Goal: Transaction & Acquisition: Book appointment/travel/reservation

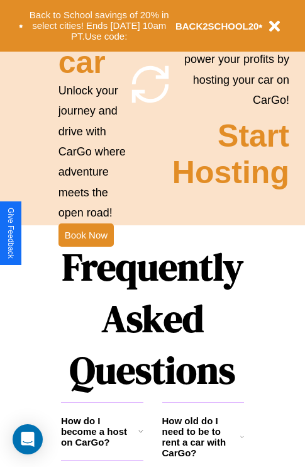
scroll to position [1225, 0]
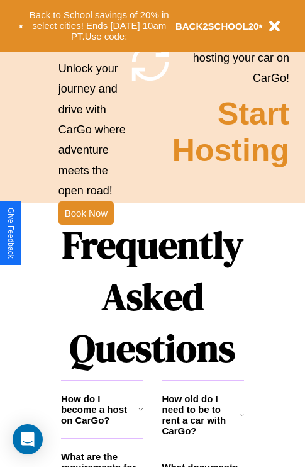
click at [86, 233] on h1 "Frequently Asked Questions" at bounding box center [152, 296] width 183 height 167
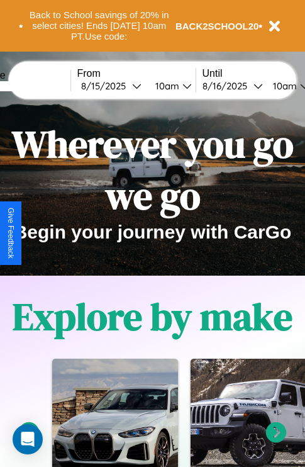
scroll to position [0, 0]
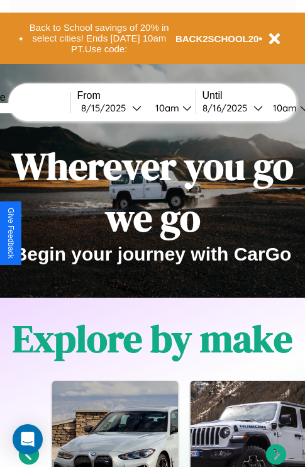
click at [42, 108] on input "text" at bounding box center [23, 108] width 94 height 10
type input "******"
click at [126, 108] on div "8 / 15 / 2025" at bounding box center [106, 108] width 51 height 12
select select "*"
select select "****"
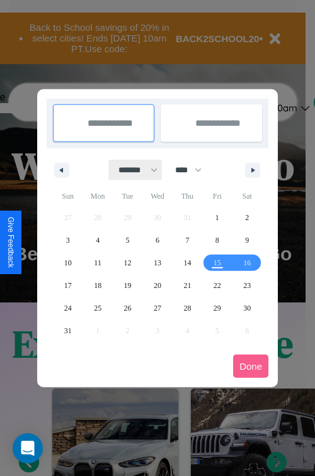
click at [132, 170] on select "******* ******** ***** ***** *** **** **** ****** ********* ******* ******** **…" at bounding box center [135, 170] width 53 height 21
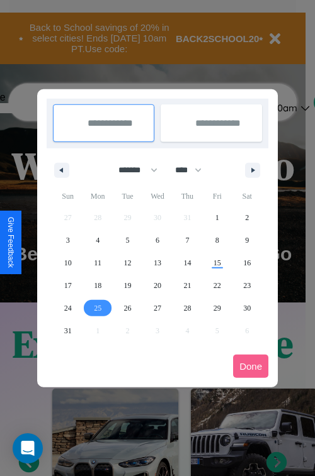
click at [98, 308] on span "25" at bounding box center [98, 308] width 8 height 23
type input "**********"
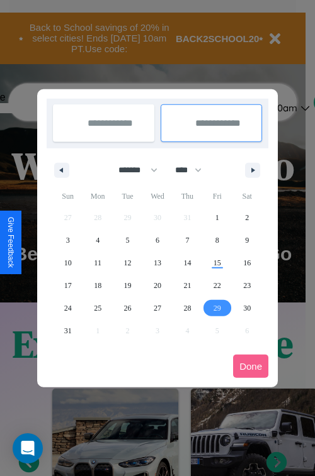
click at [216, 308] on span "29" at bounding box center [217, 308] width 8 height 23
type input "**********"
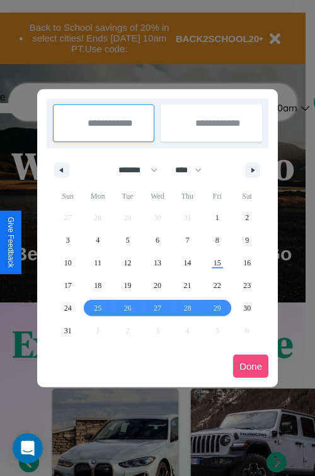
click at [250, 366] on button "Done" at bounding box center [250, 366] width 35 height 23
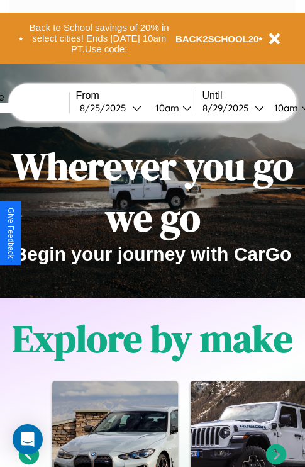
scroll to position [0, 48]
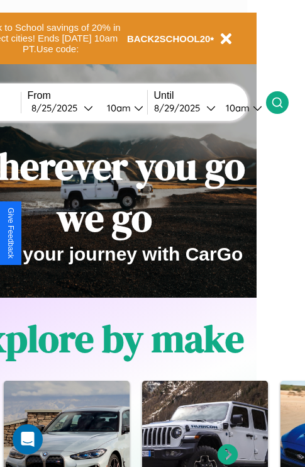
click at [284, 102] on icon at bounding box center [277, 102] width 13 height 13
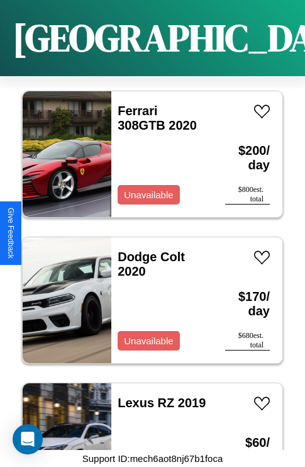
scroll to position [1799, 0]
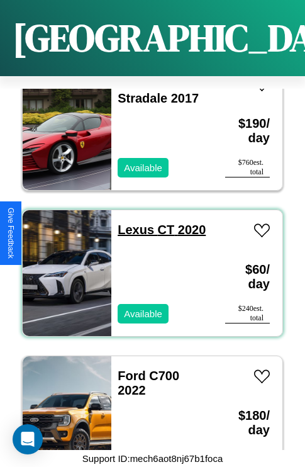
click at [132, 223] on link "Lexus CT 2020" at bounding box center [162, 230] width 88 height 14
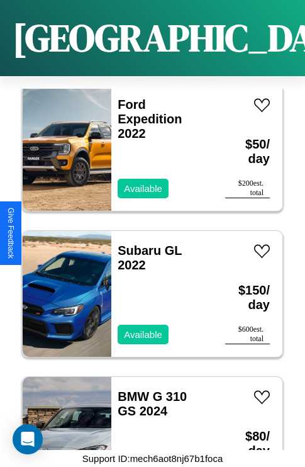
scroll to position [2967, 0]
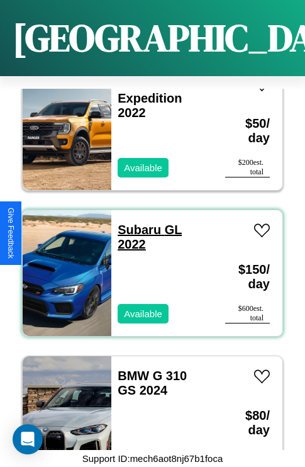
click at [135, 223] on link "Subaru GL 2022" at bounding box center [150, 237] width 64 height 28
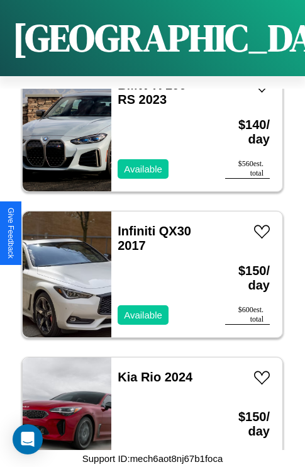
scroll to position [3696, 0]
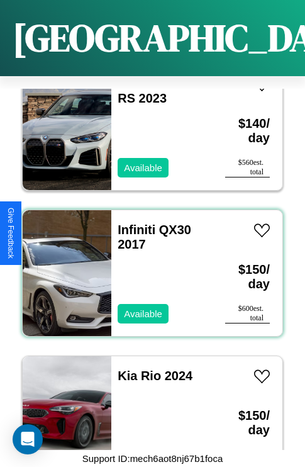
click at [148, 266] on div "Infiniti QX30 2017 Available" at bounding box center [161, 273] width 101 height 126
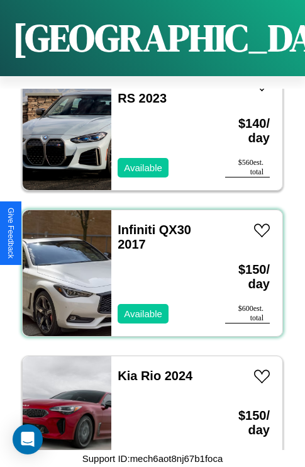
click at [148, 266] on div "Infiniti QX30 2017 Available" at bounding box center [161, 273] width 101 height 126
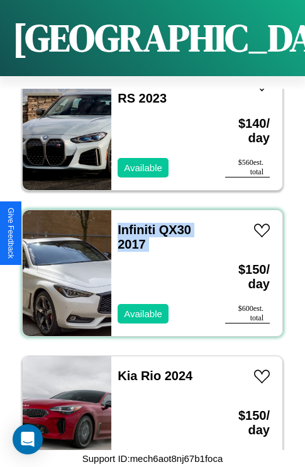
click at [148, 266] on div "Infiniti QX30 2017 Available" at bounding box center [161, 273] width 101 height 126
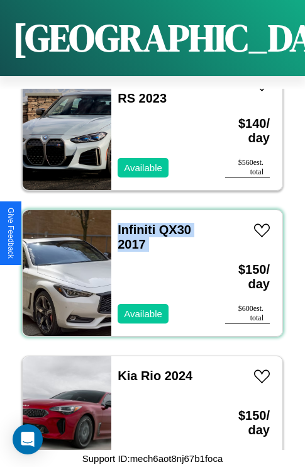
click at [148, 266] on div "Infiniti QX30 2017 Available" at bounding box center [161, 273] width 101 height 126
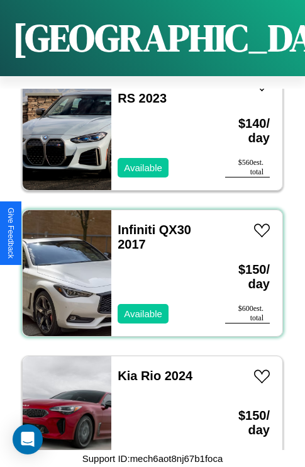
click at [148, 266] on div "Infiniti QX30 2017 Available" at bounding box center [161, 273] width 101 height 126
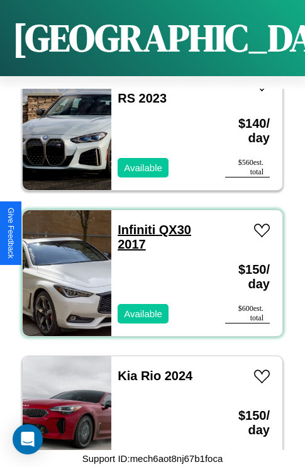
click at [133, 223] on link "Infiniti QX30 2017" at bounding box center [155, 237] width 74 height 28
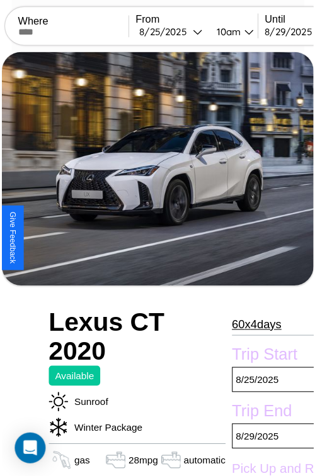
scroll to position [139, 53]
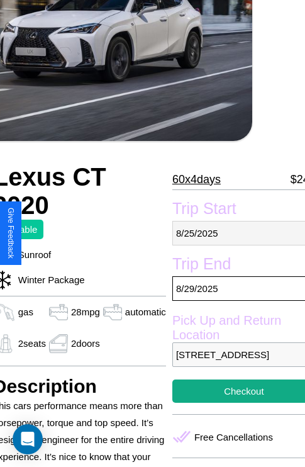
click at [233, 233] on p "[DATE]" at bounding box center [243, 233] width 143 height 25
select select "*"
select select "****"
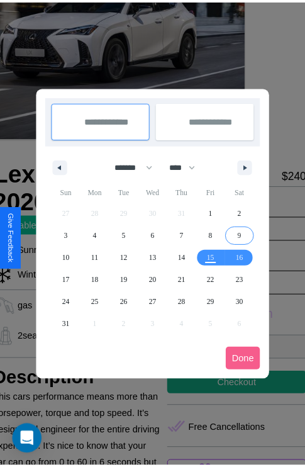
scroll to position [0, 53]
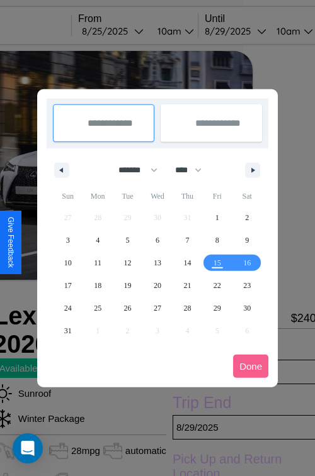
click at [130, 31] on div at bounding box center [157, 238] width 315 height 476
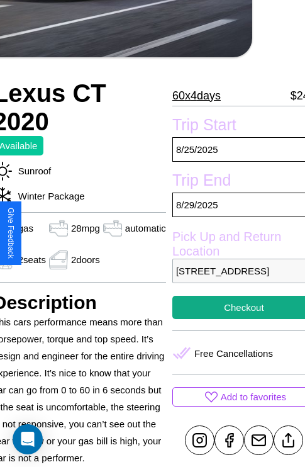
scroll to position [314, 53]
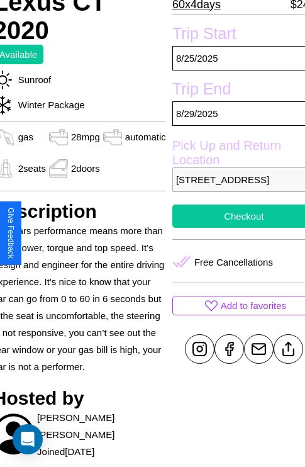
click at [233, 228] on button "Checkout" at bounding box center [243, 215] width 143 height 23
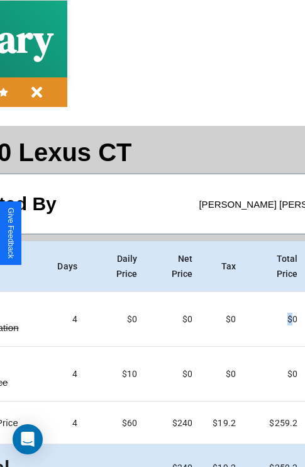
scroll to position [67, 144]
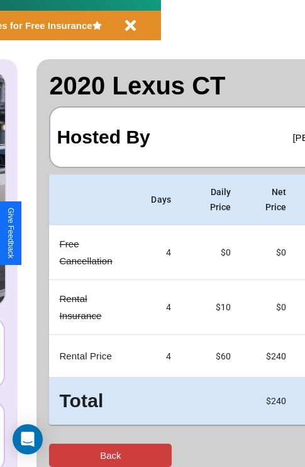
click at [61, 455] on button "Back" at bounding box center [110, 455] width 123 height 23
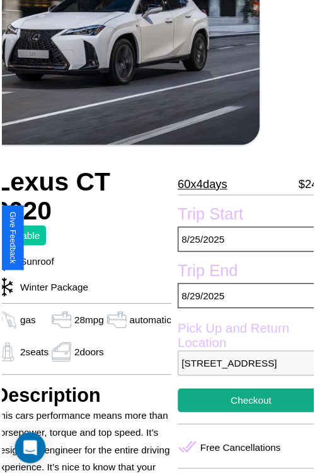
scroll to position [139, 53]
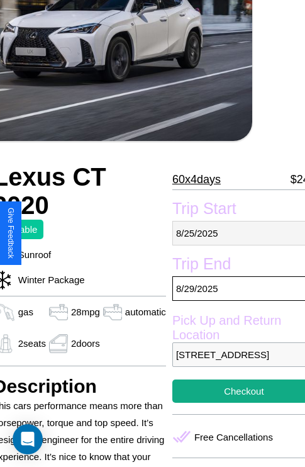
click at [233, 233] on p "[DATE]" at bounding box center [243, 233] width 143 height 25
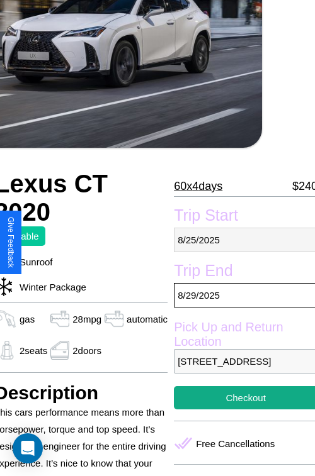
select select "*"
select select "****"
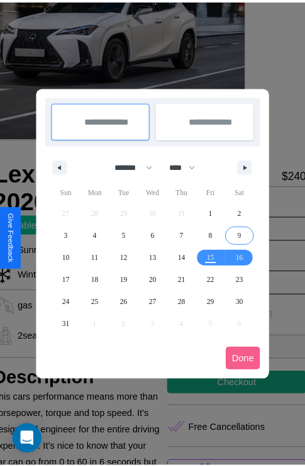
scroll to position [0, 53]
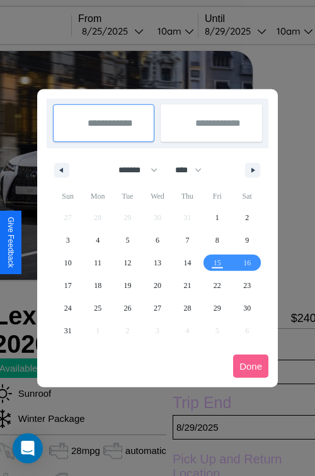
click at [130, 31] on div at bounding box center [157, 238] width 315 height 476
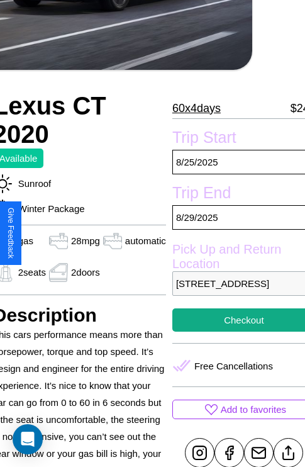
scroll to position [269, 53]
